Goal: Task Accomplishment & Management: Complete application form

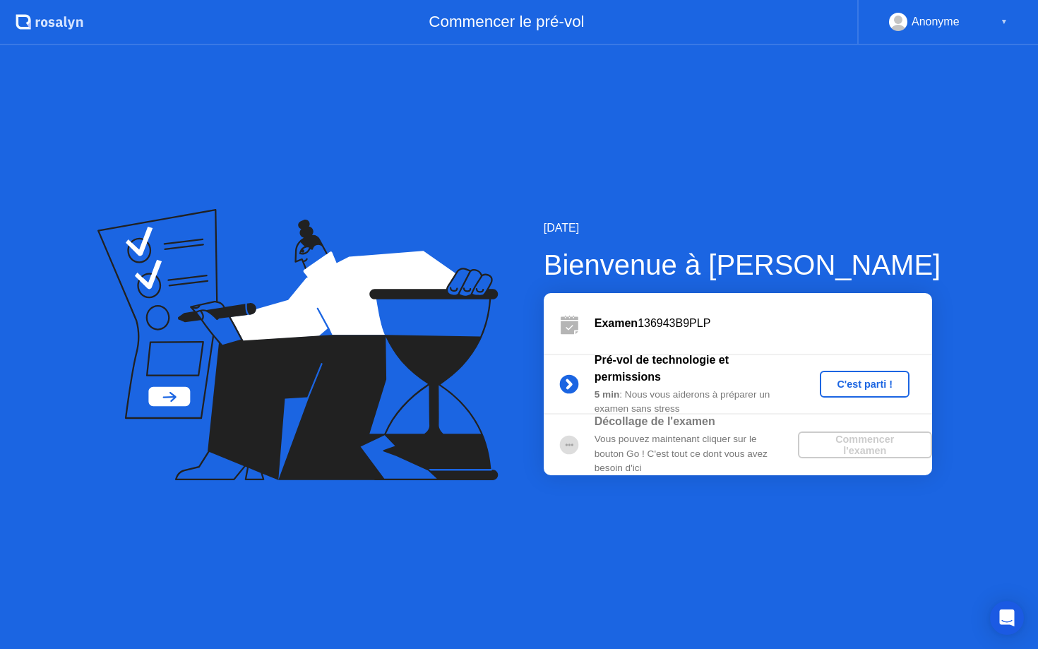
click at [895, 387] on div "C'est parti !" at bounding box center [864, 383] width 78 height 11
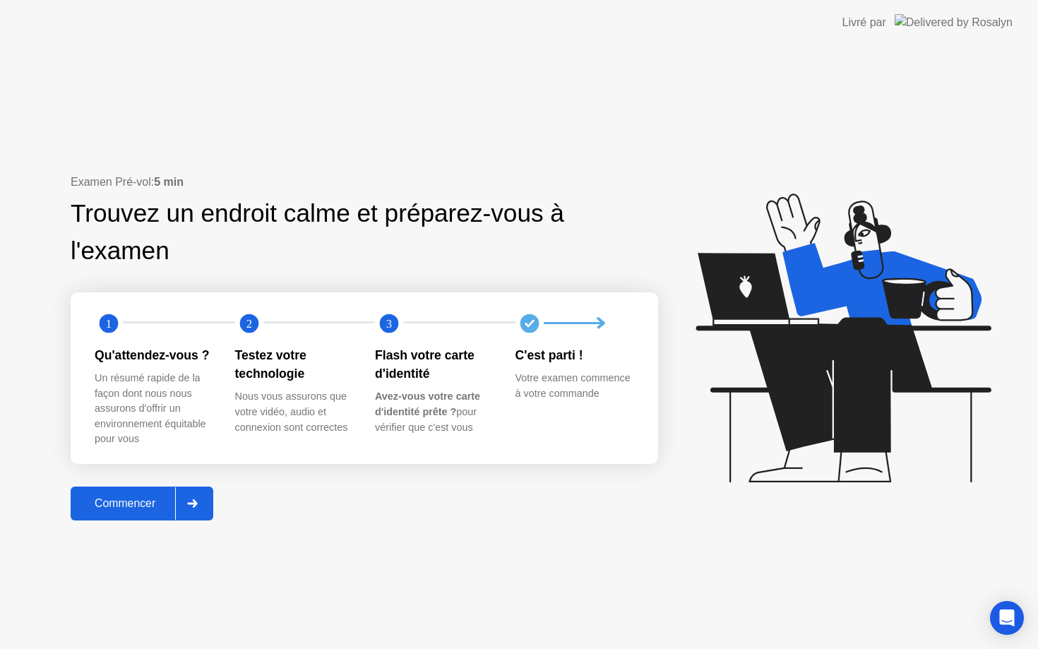
click at [126, 503] on div "Commencer" at bounding box center [125, 503] width 100 height 13
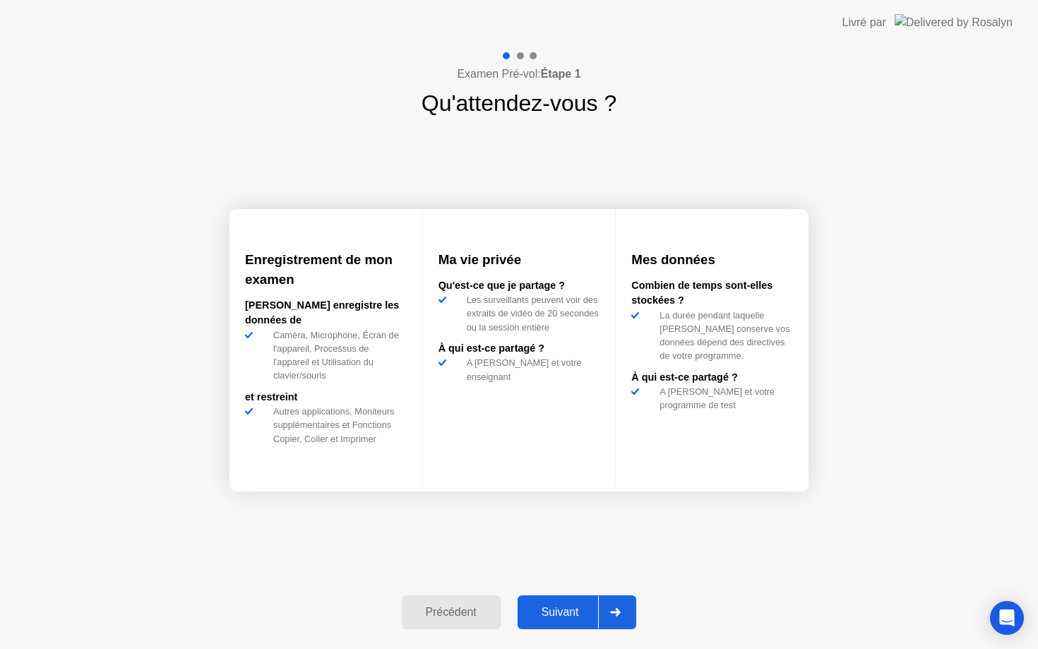
click at [562, 615] on div "Suivant" at bounding box center [560, 612] width 77 height 13
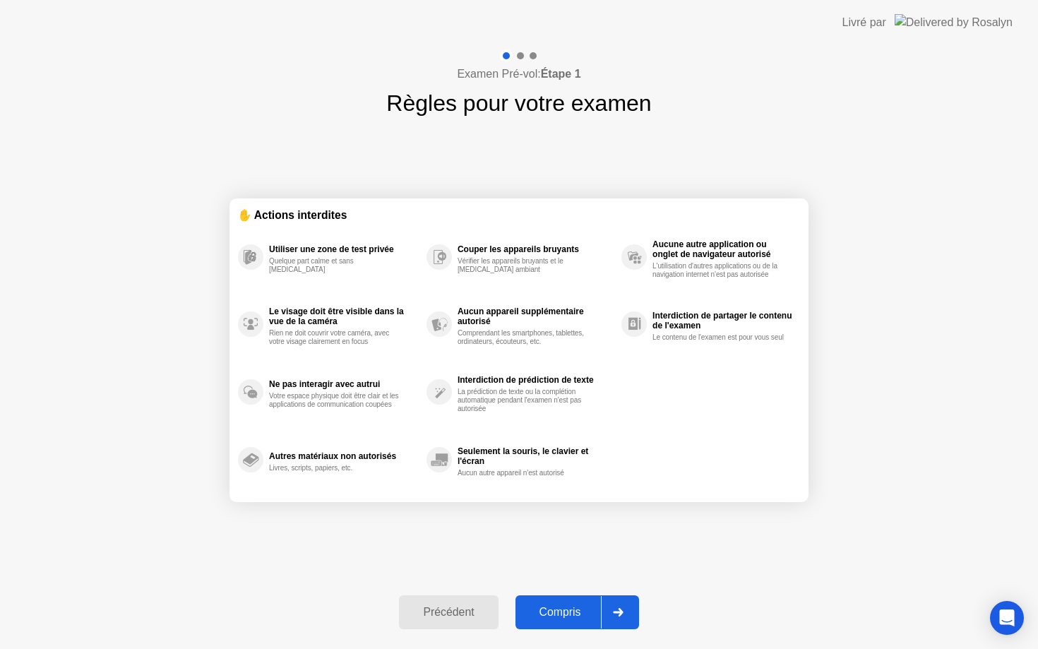
click at [562, 615] on div "Compris" at bounding box center [560, 612] width 81 height 13
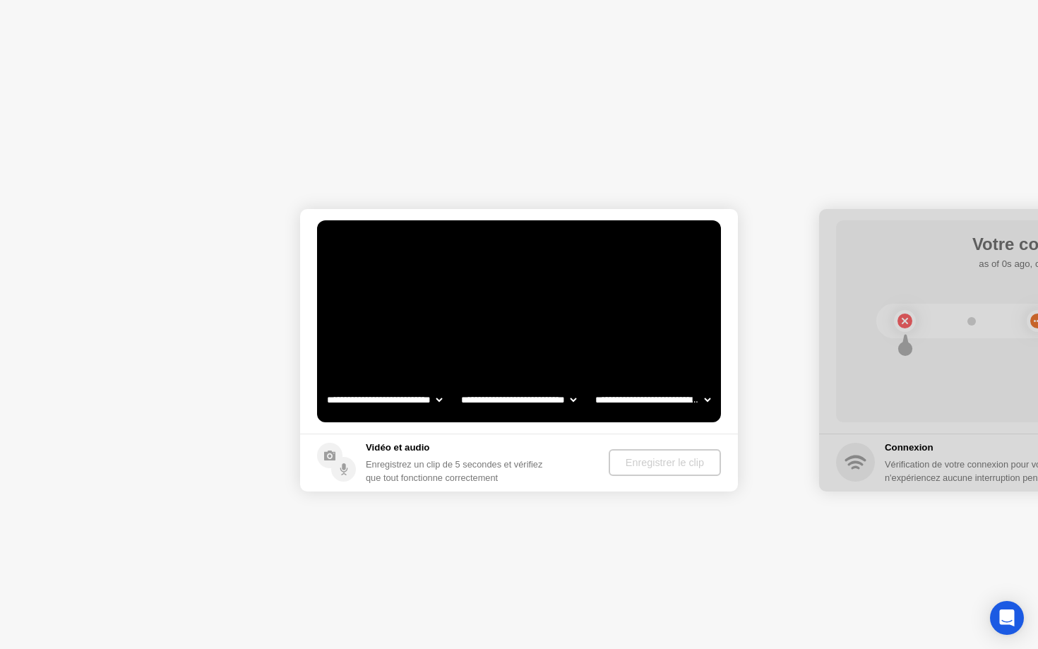
select select "**********"
select select "*******"
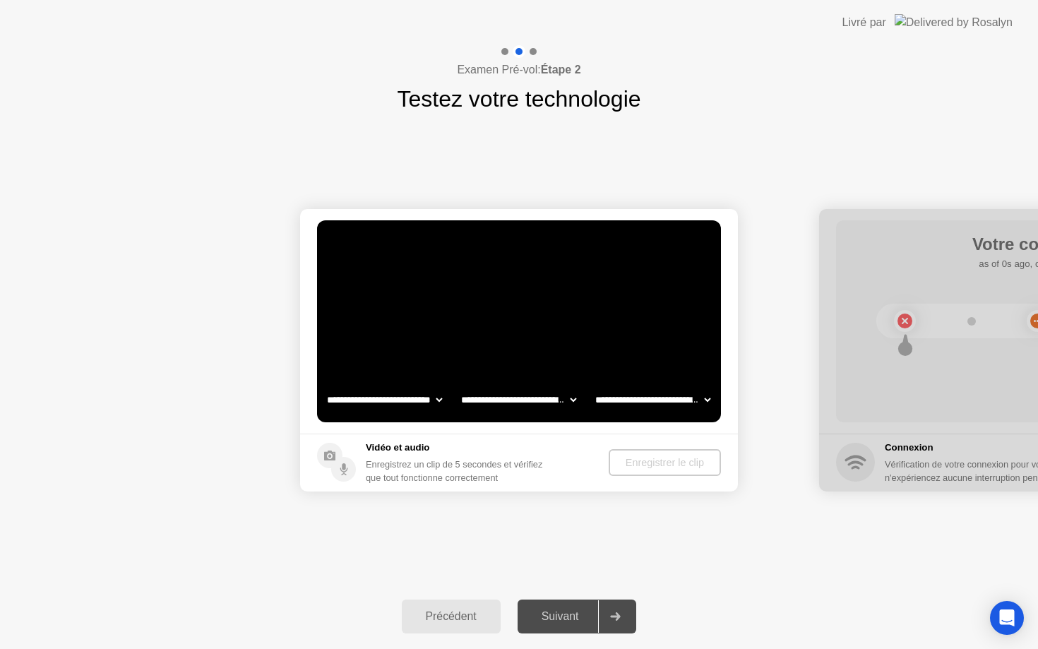
click at [562, 615] on div "Suivant" at bounding box center [560, 616] width 77 height 13
click at [618, 617] on icon at bounding box center [616, 616] width 10 height 8
click at [436, 394] on select "**********" at bounding box center [384, 400] width 121 height 28
select select "**********"
click at [527, 407] on select "**********" at bounding box center [518, 400] width 121 height 28
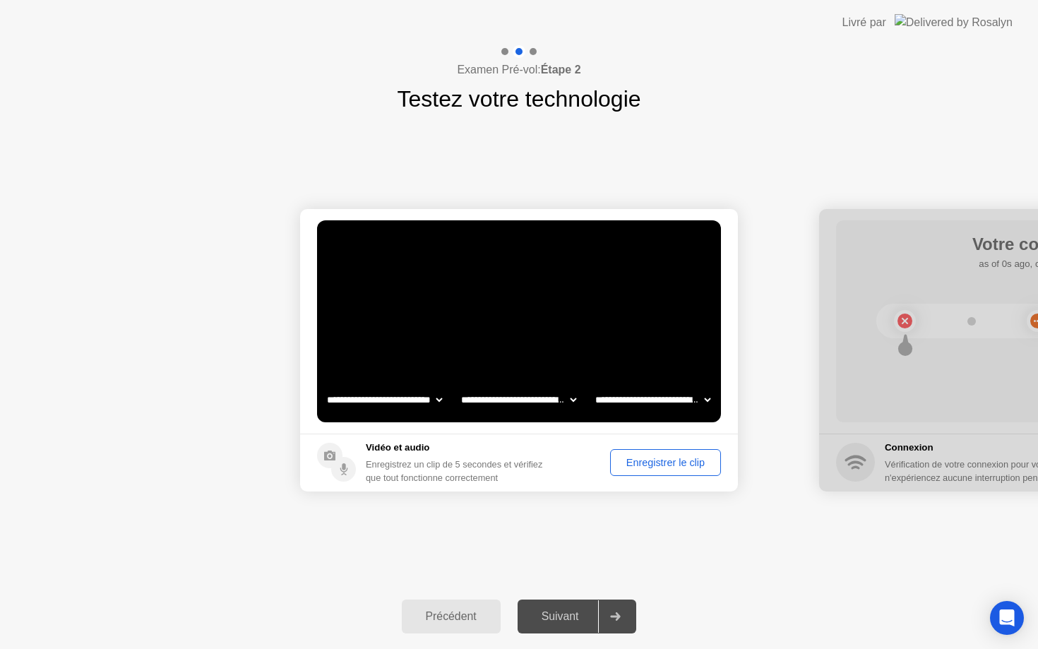
select select "**********"
click at [648, 403] on select "**********" at bounding box center [652, 400] width 121 height 28
click at [556, 614] on div "Suivant" at bounding box center [560, 616] width 77 height 13
click at [577, 619] on div "Suivant" at bounding box center [560, 616] width 77 height 13
click at [626, 612] on div at bounding box center [615, 616] width 34 height 32
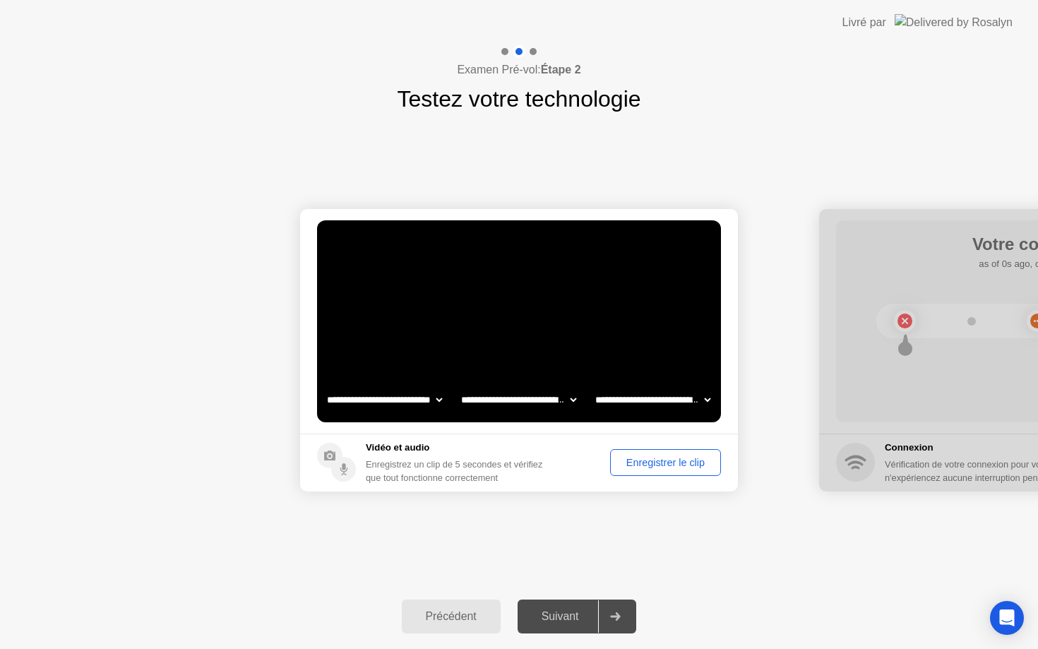
click at [653, 462] on div "Enregistrer le clip" at bounding box center [665, 462] width 101 height 11
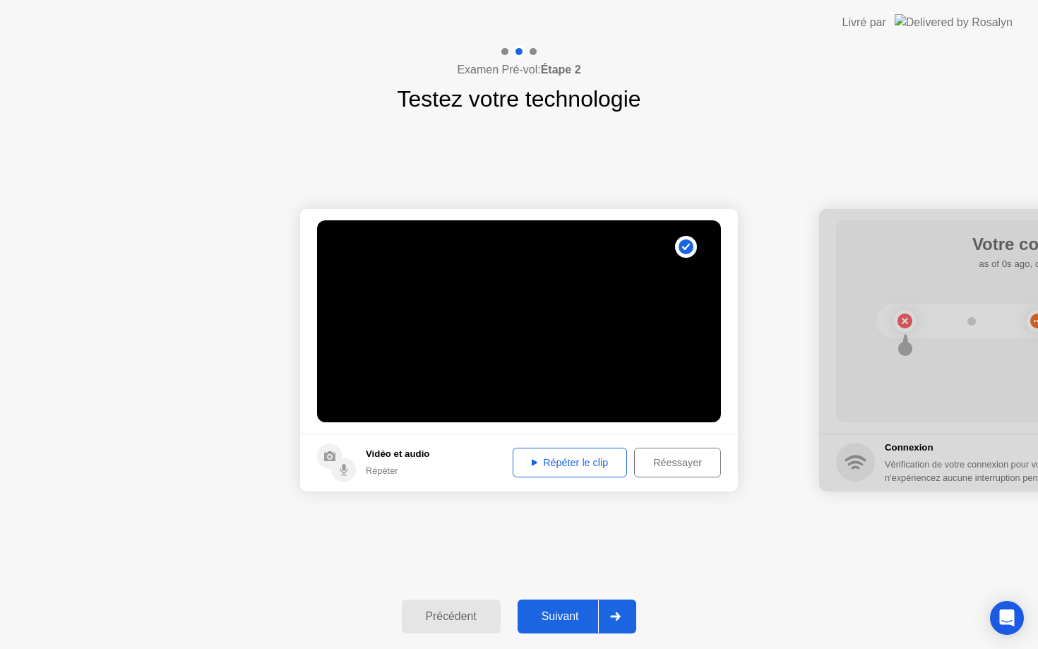
click at [602, 462] on div "Répéter le clip" at bounding box center [570, 462] width 105 height 11
click at [578, 605] on button "Suivant" at bounding box center [577, 616] width 119 height 34
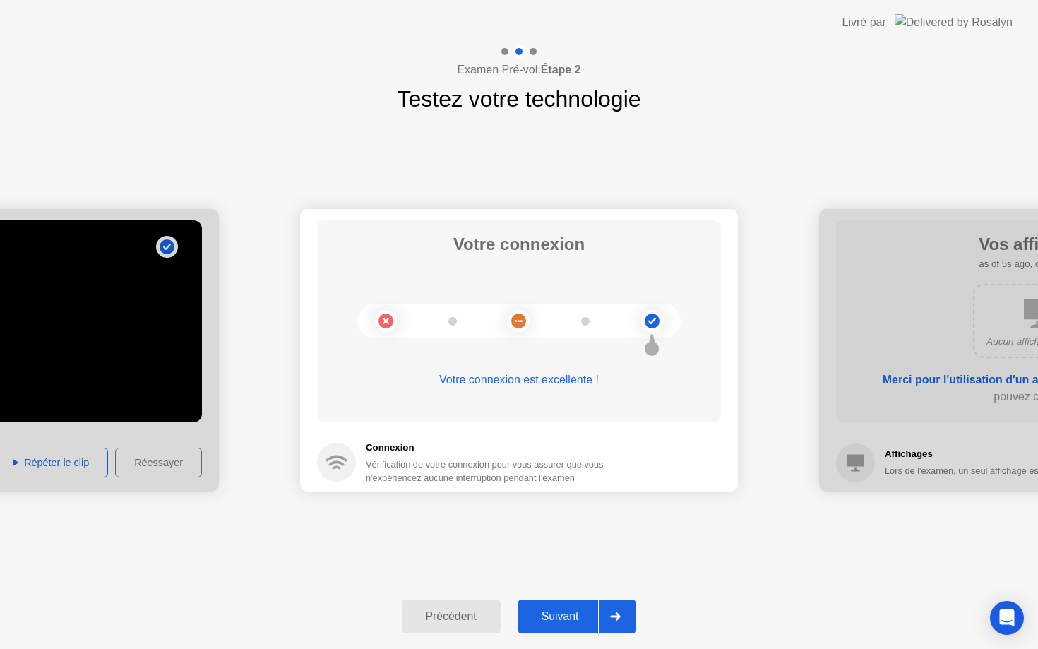
click at [592, 623] on div "Suivant" at bounding box center [560, 616] width 77 height 13
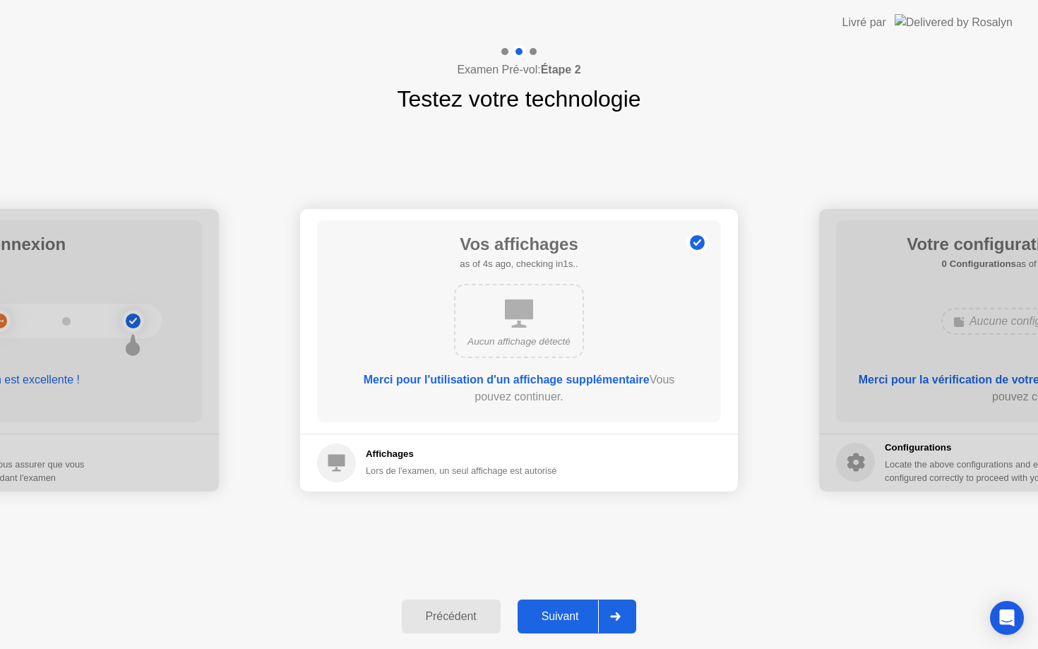
click at [616, 614] on icon at bounding box center [615, 616] width 11 height 8
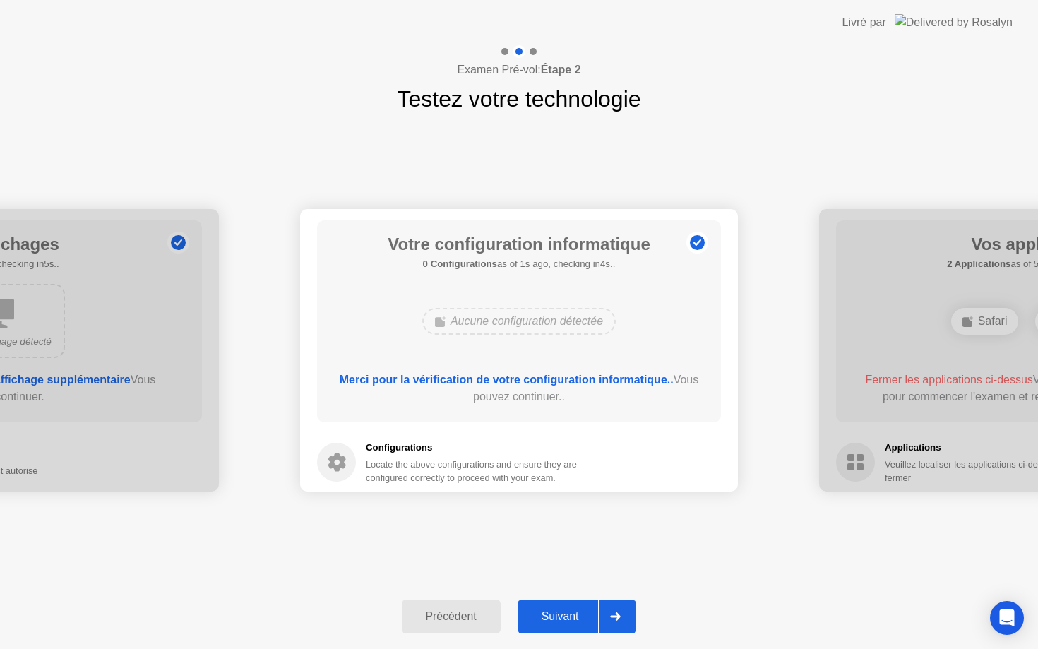
click at [616, 614] on icon at bounding box center [615, 616] width 11 height 8
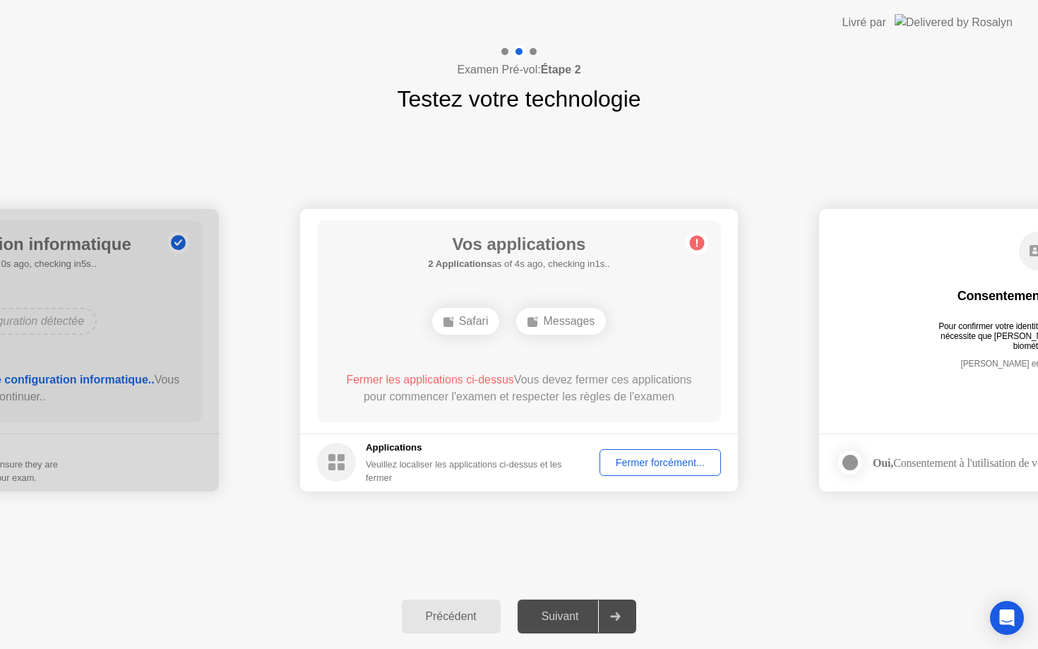
click at [616, 615] on icon at bounding box center [615, 616] width 11 height 8
click at [669, 467] on div "Fermer forcément..." at bounding box center [660, 462] width 112 height 11
click at [674, 458] on div "Fermer forcément..." at bounding box center [660, 462] width 112 height 11
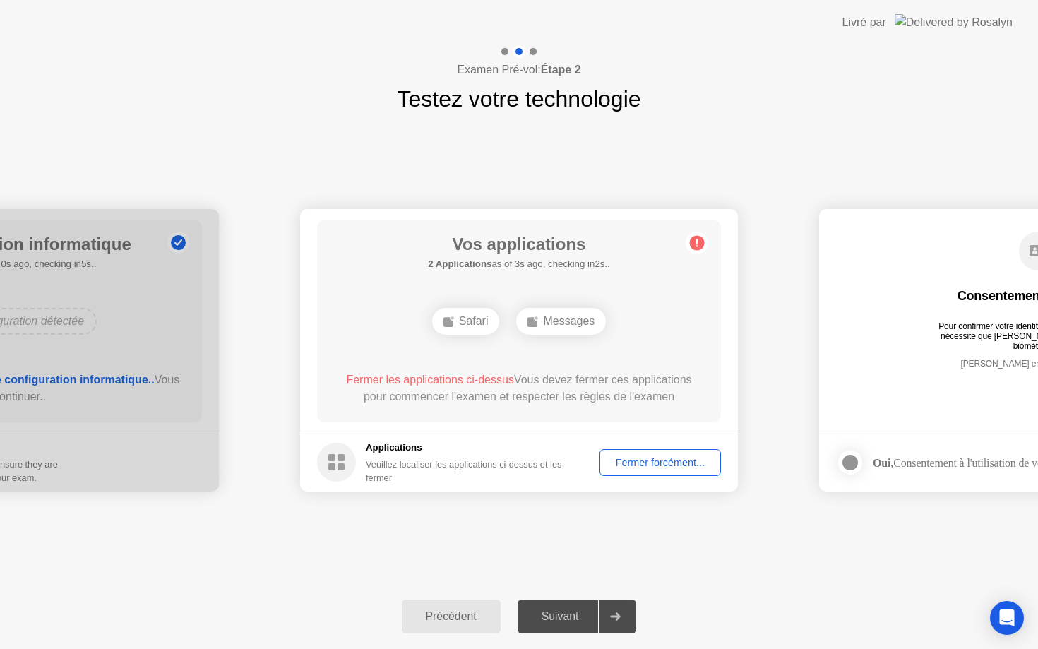
click at [625, 611] on div at bounding box center [615, 616] width 34 height 32
click at [585, 614] on div "Suivant" at bounding box center [560, 616] width 77 height 13
click at [644, 596] on div "Précédent Suivant" at bounding box center [519, 616] width 1038 height 65
click at [690, 457] on div "Fermer forcément..." at bounding box center [660, 462] width 112 height 11
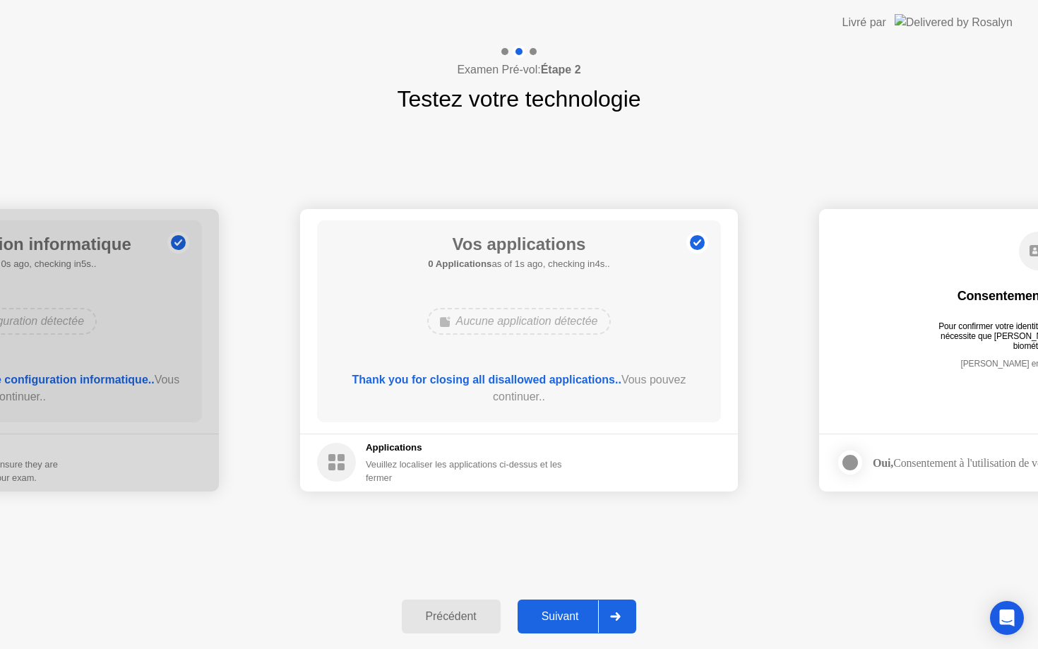
click at [616, 611] on div at bounding box center [615, 616] width 34 height 32
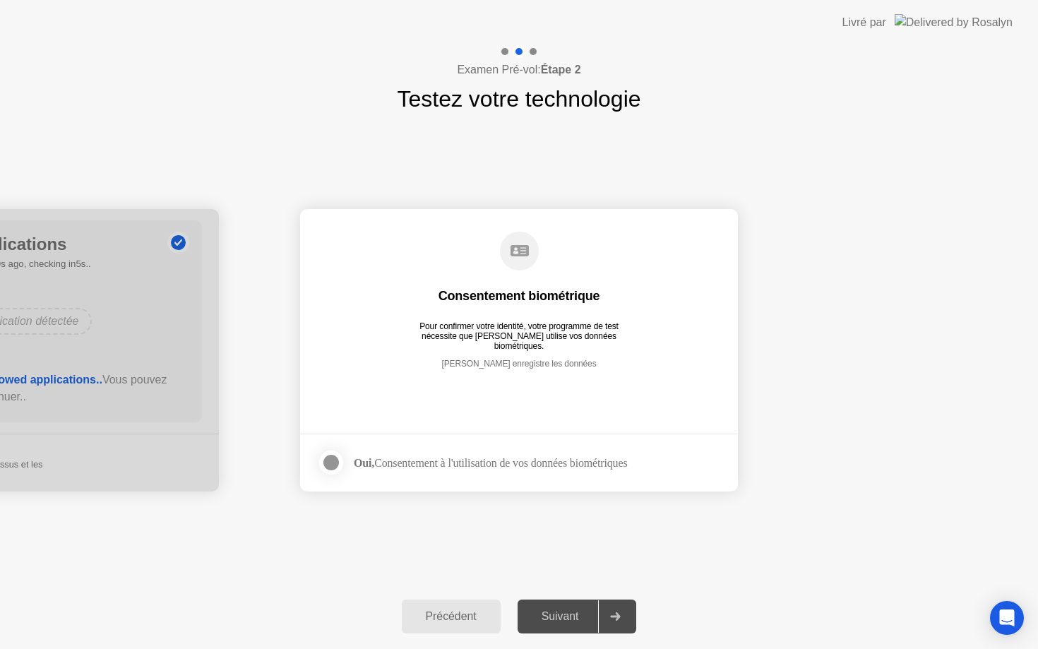
click at [616, 611] on div at bounding box center [615, 616] width 34 height 32
click at [460, 462] on div "Oui, Consentement à l'utilisation de vos données biométriques" at bounding box center [490, 462] width 273 height 13
click at [328, 461] on div at bounding box center [331, 462] width 17 height 17
click at [616, 622] on div at bounding box center [615, 616] width 34 height 32
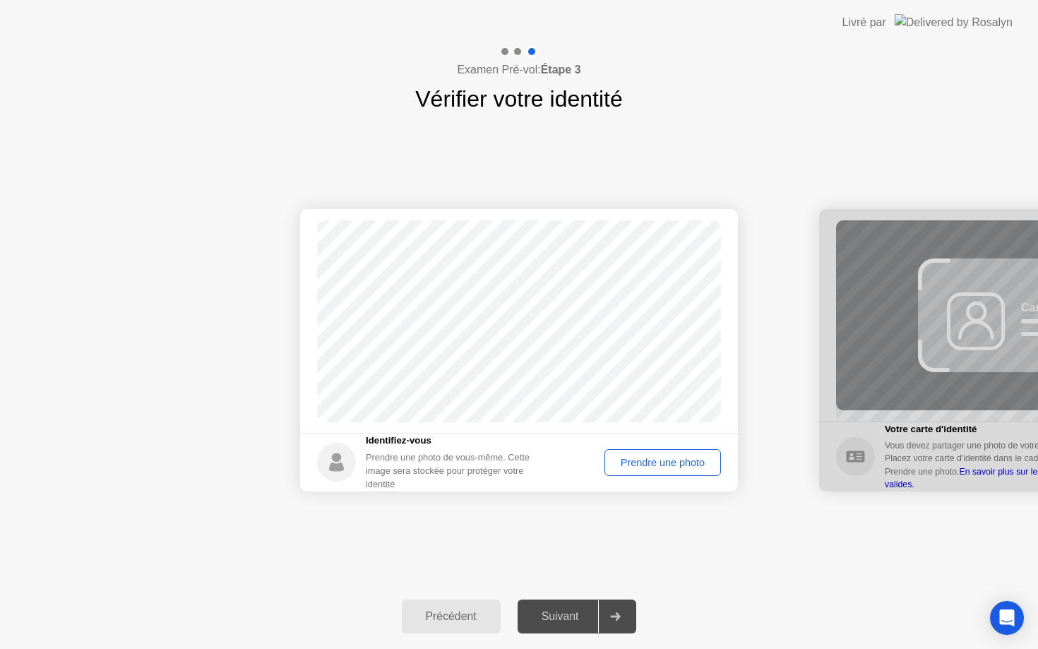
click at [663, 467] on div "Prendre une photo" at bounding box center [662, 462] width 107 height 11
click at [609, 610] on div at bounding box center [615, 616] width 34 height 32
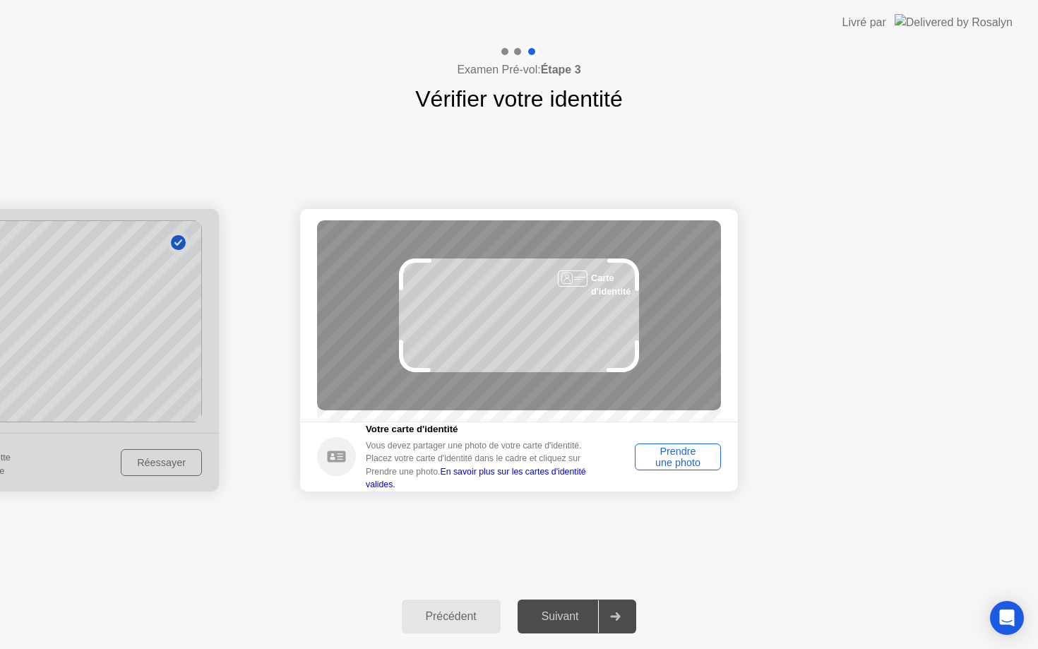
click at [676, 465] on div "Prendre une photo" at bounding box center [678, 457] width 76 height 23
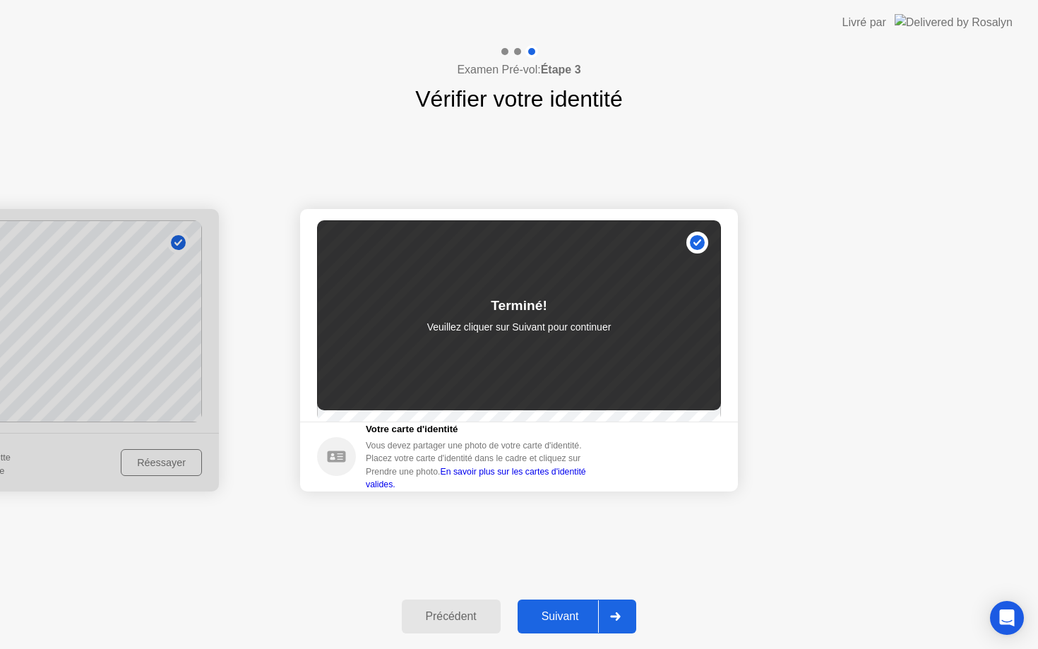
click at [573, 610] on div "Suivant" at bounding box center [560, 616] width 77 height 13
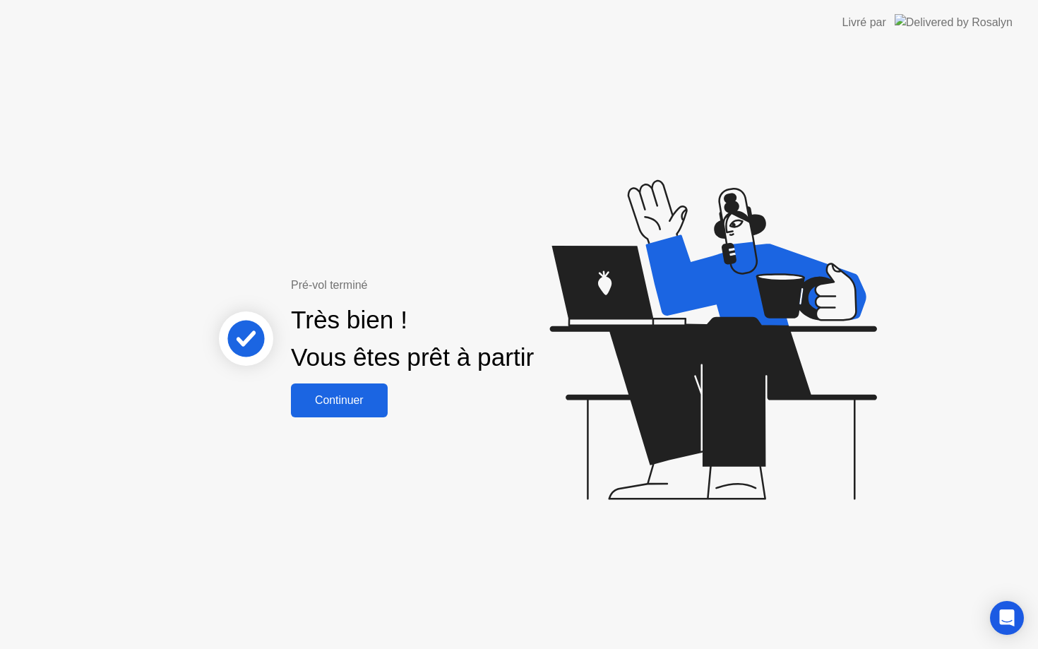
click at [331, 389] on button "Continuer" at bounding box center [339, 400] width 97 height 34
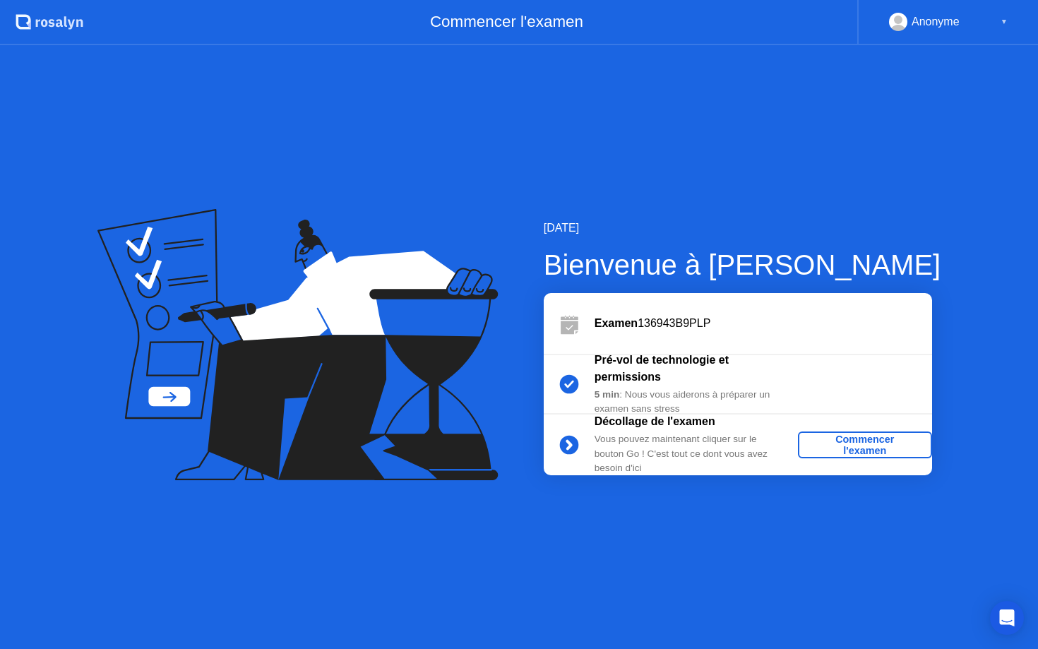
click at [885, 447] on div "Commencer l'examen" at bounding box center [865, 445] width 123 height 23
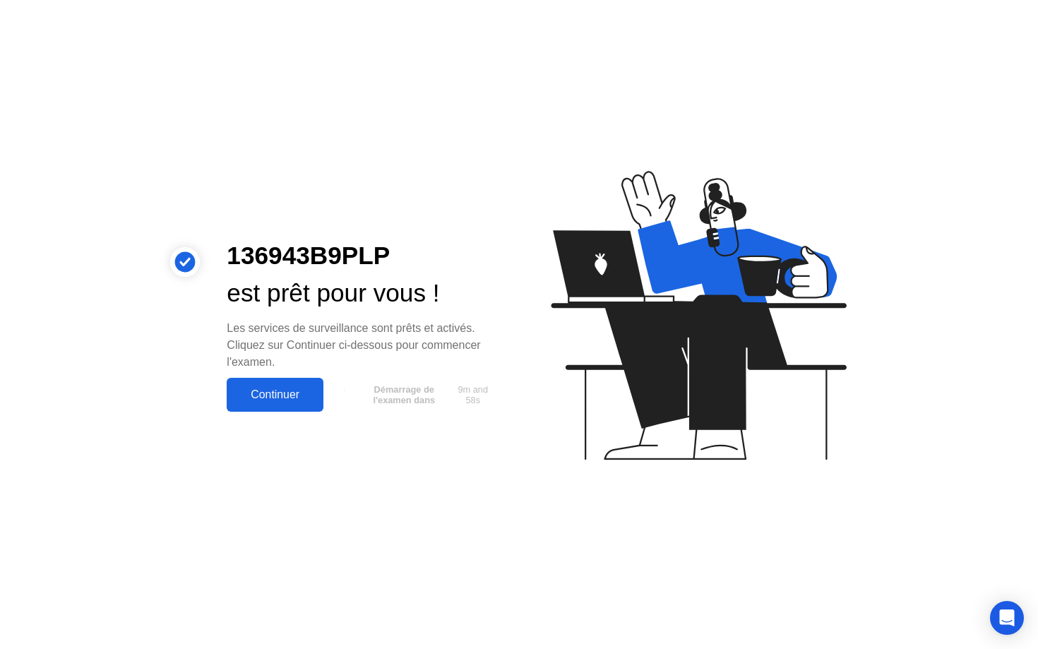
click at [244, 383] on button "Continuer" at bounding box center [275, 395] width 97 height 34
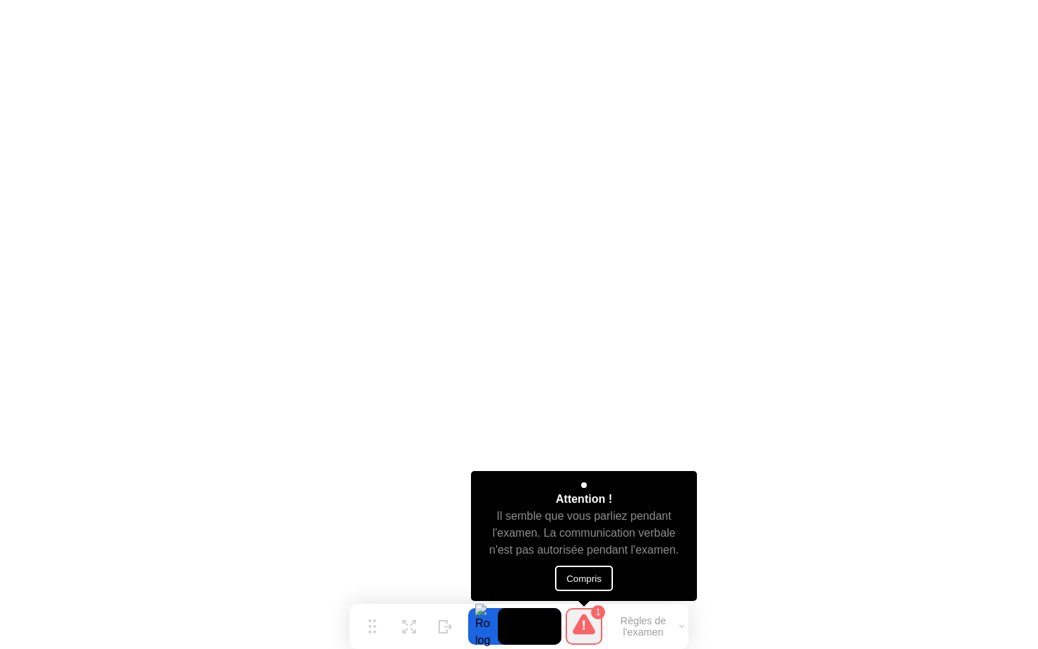
click at [592, 568] on button "Compris" at bounding box center [584, 578] width 58 height 25
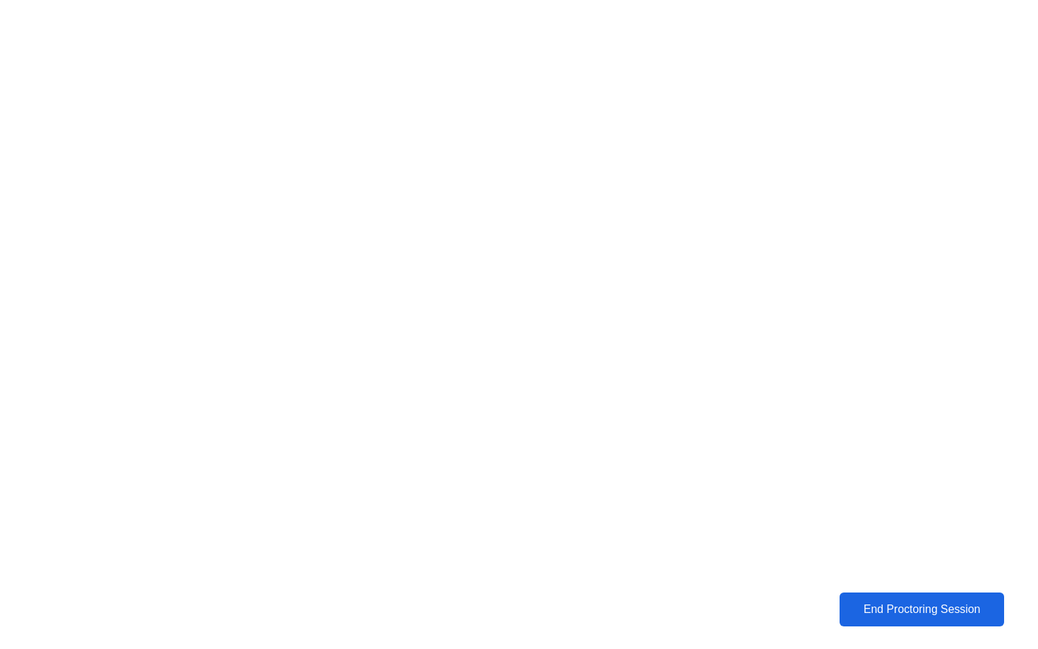
click at [883, 614] on div "End Proctoring Session" at bounding box center [922, 609] width 157 height 13
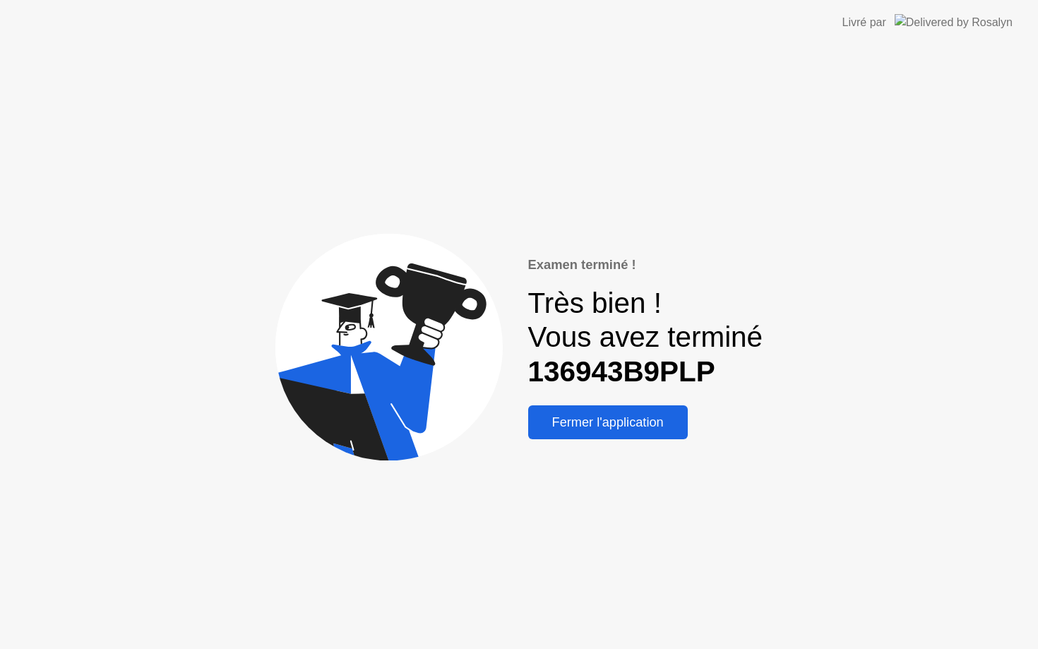
click at [642, 419] on div "Fermer l'application" at bounding box center [607, 422] width 151 height 15
